Goal: Information Seeking & Learning: Learn about a topic

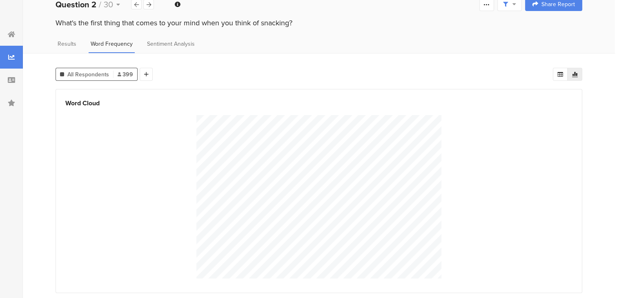
scroll to position [13, 0]
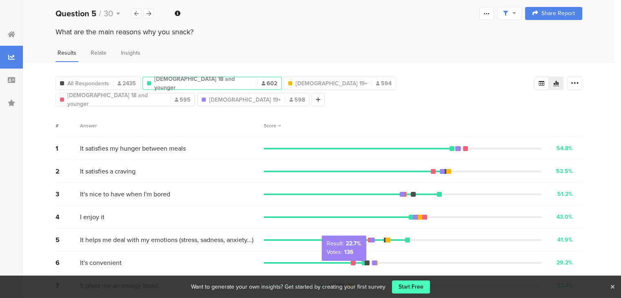
scroll to position [4, 0]
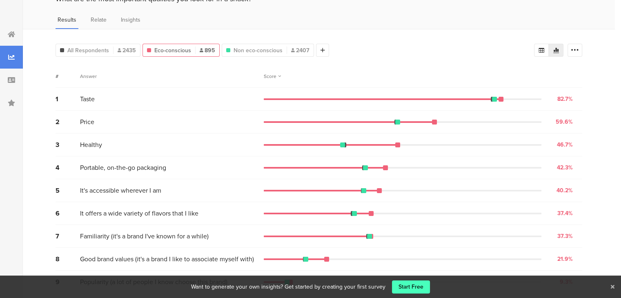
scroll to position [38, 0]
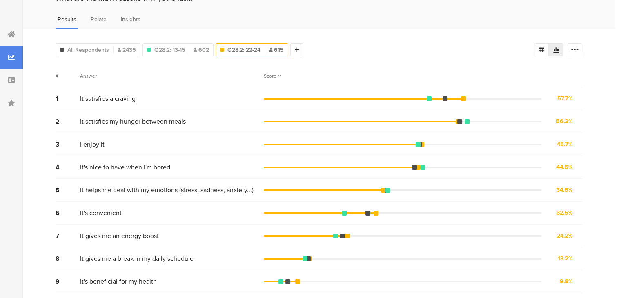
scroll to position [38, 0]
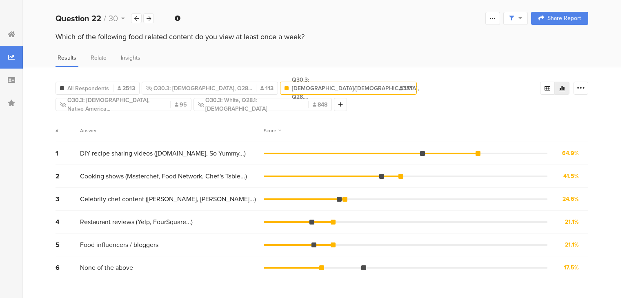
click at [177, 195] on span "Celebrity chef content ([PERSON_NAME], [PERSON_NAME]...)" at bounding box center [168, 198] width 176 height 9
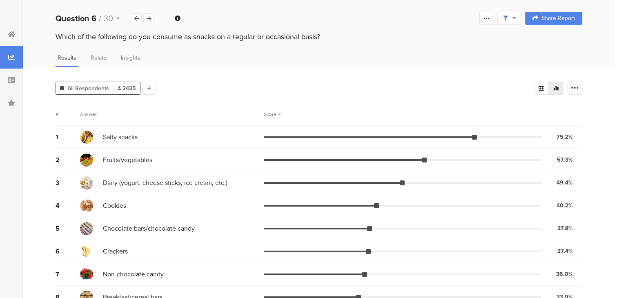
scroll to position [1, 0]
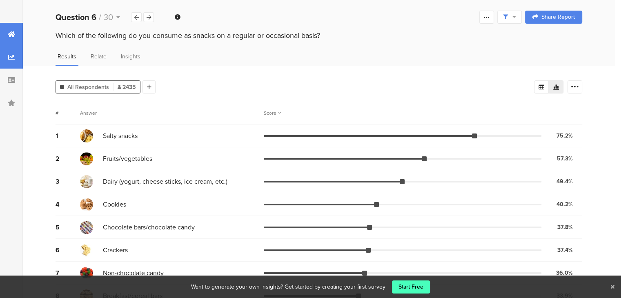
click at [5, 37] on div at bounding box center [11, 34] width 23 height 23
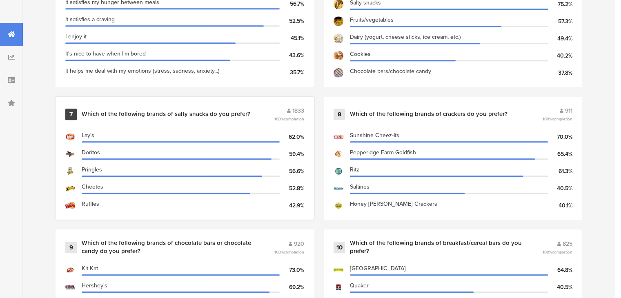
scroll to position [657, 0]
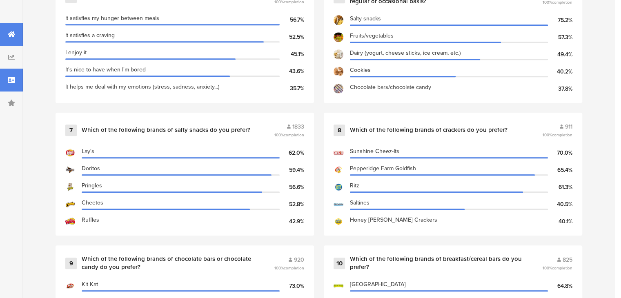
click at [11, 83] on icon at bounding box center [11, 80] width 7 height 7
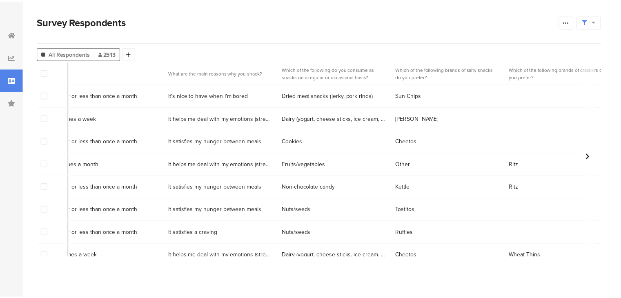
scroll to position [0, 907]
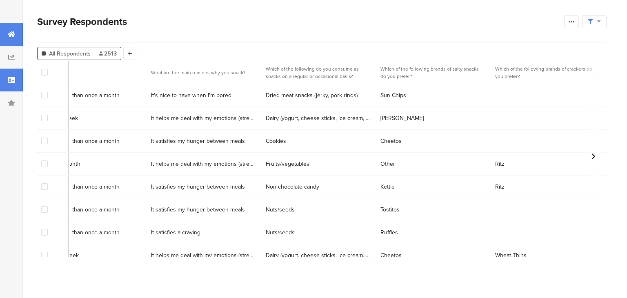
click at [12, 35] on icon at bounding box center [11, 34] width 7 height 7
